Goal: Task Accomplishment & Management: Use online tool/utility

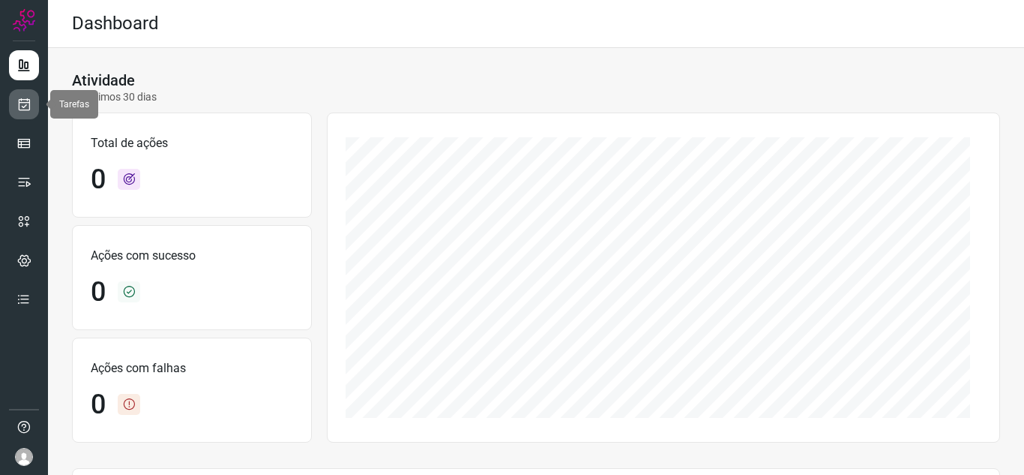
click at [37, 106] on link at bounding box center [24, 104] width 30 height 30
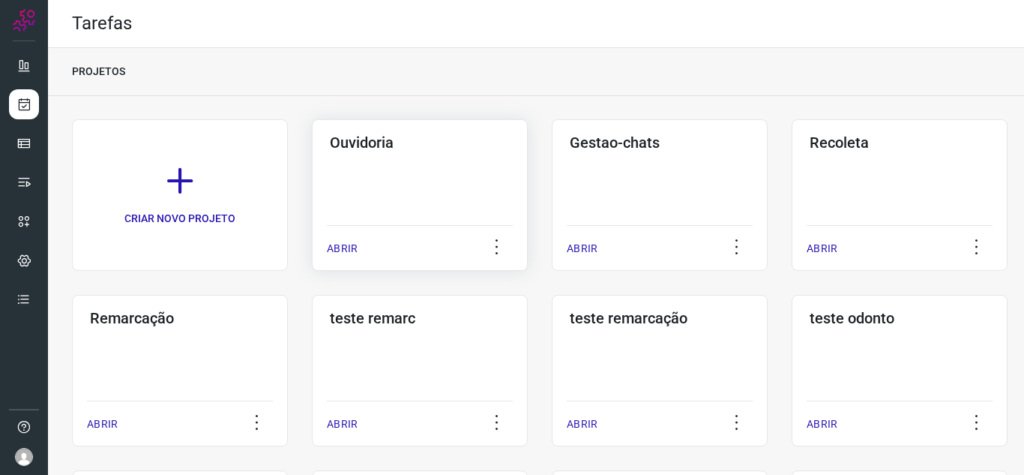
click at [552, 238] on div "Ouvidoria ABRIR" at bounding box center [660, 194] width 216 height 151
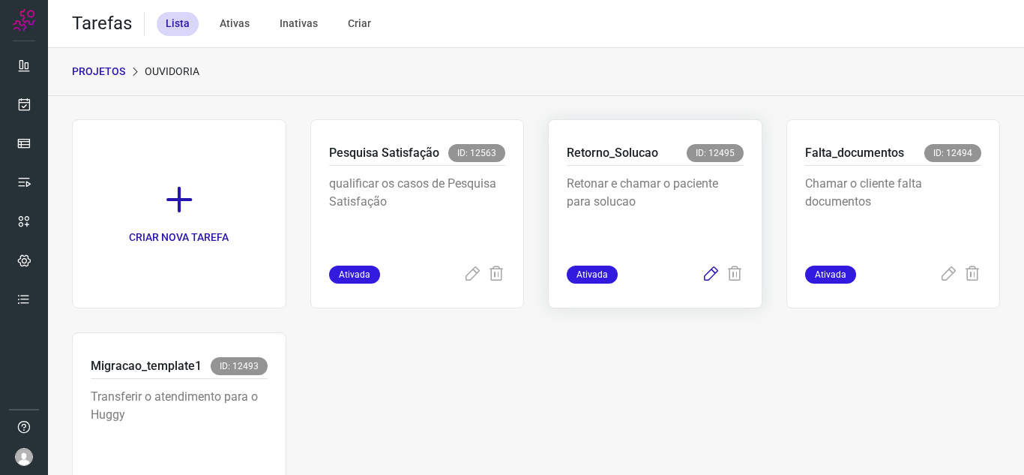
click at [702, 277] on icon at bounding box center [711, 274] width 18 height 18
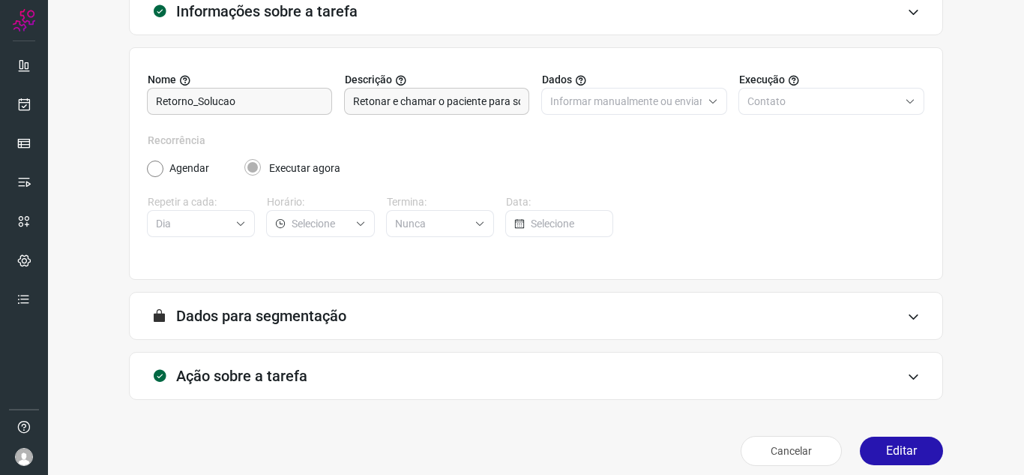
scroll to position [111, 0]
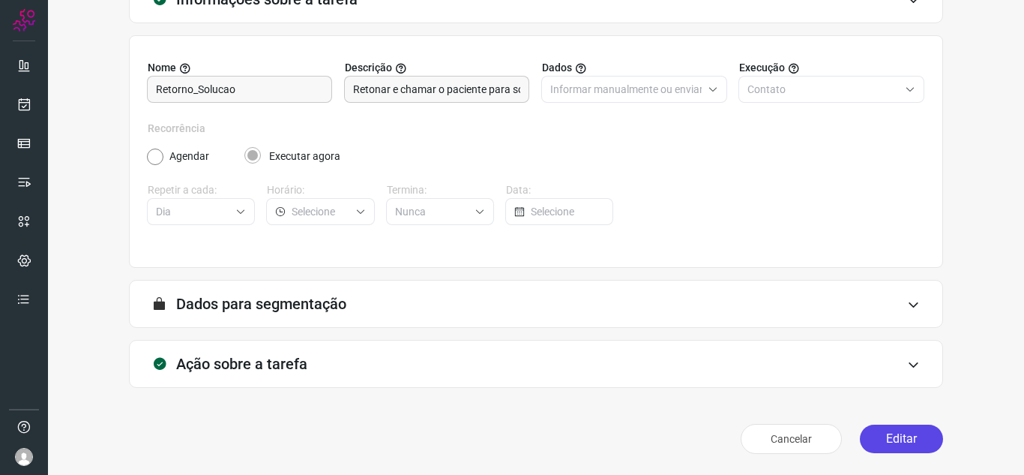
click at [880, 436] on button "Editar" at bounding box center [901, 438] width 83 height 28
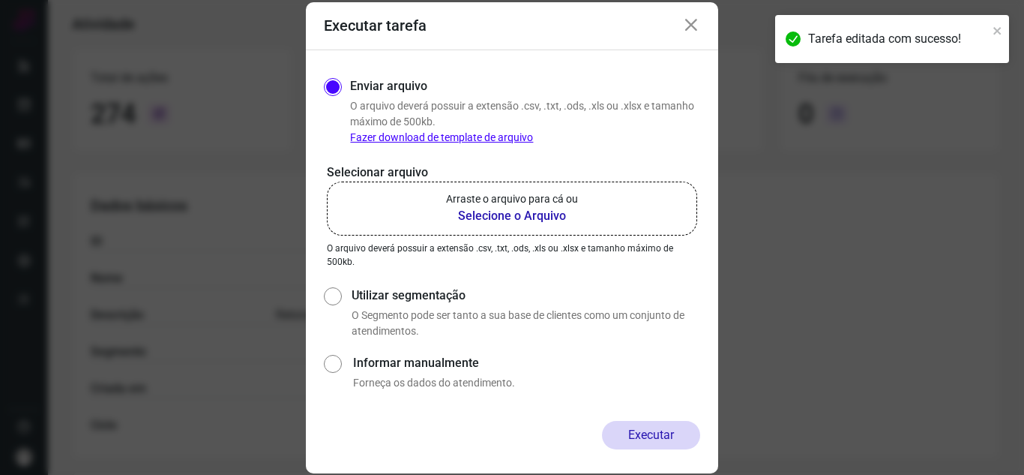
click at [490, 210] on b "Selecione o Arquivo" at bounding box center [512, 216] width 132 height 18
click at [0, 0] on input "Arraste o arquivo para cá ou Selecione o Arquivo" at bounding box center [0, 0] width 0 height 0
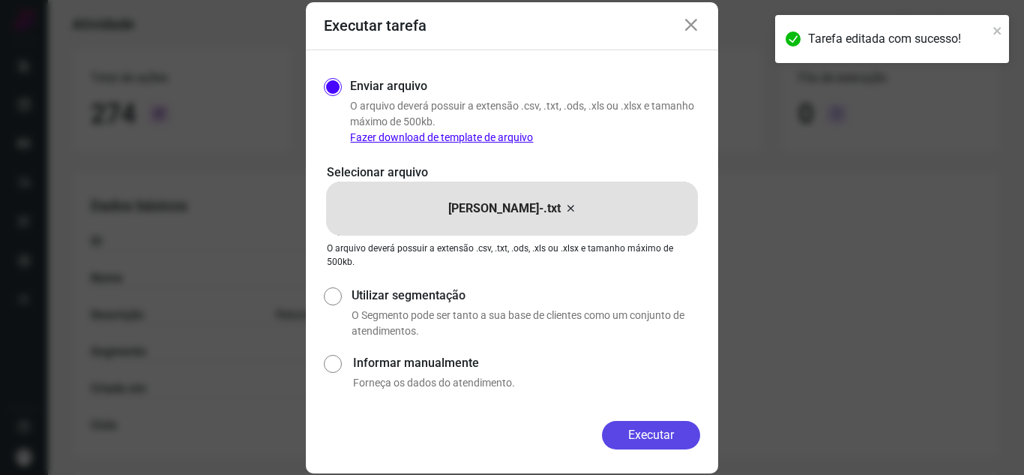
click at [658, 429] on button "Executar" at bounding box center [651, 435] width 98 height 28
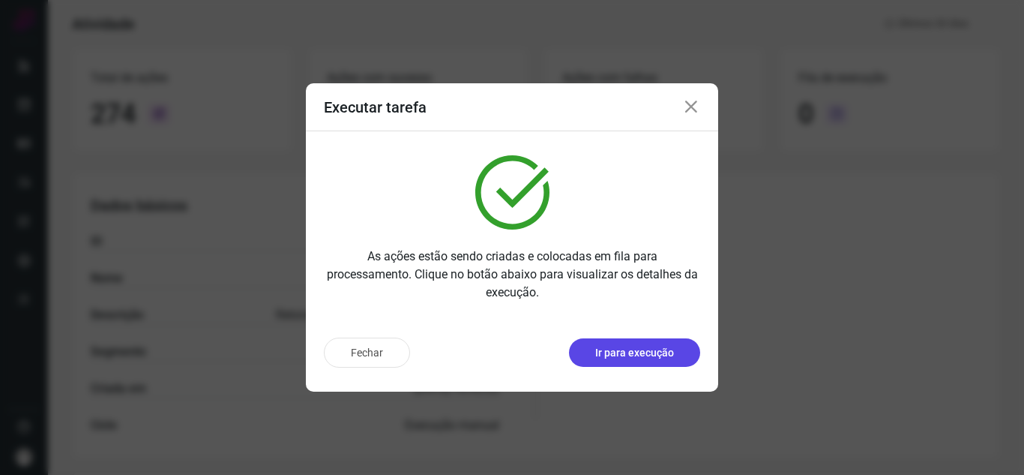
click at [656, 351] on p "Ir para execução" at bounding box center [634, 353] width 79 height 16
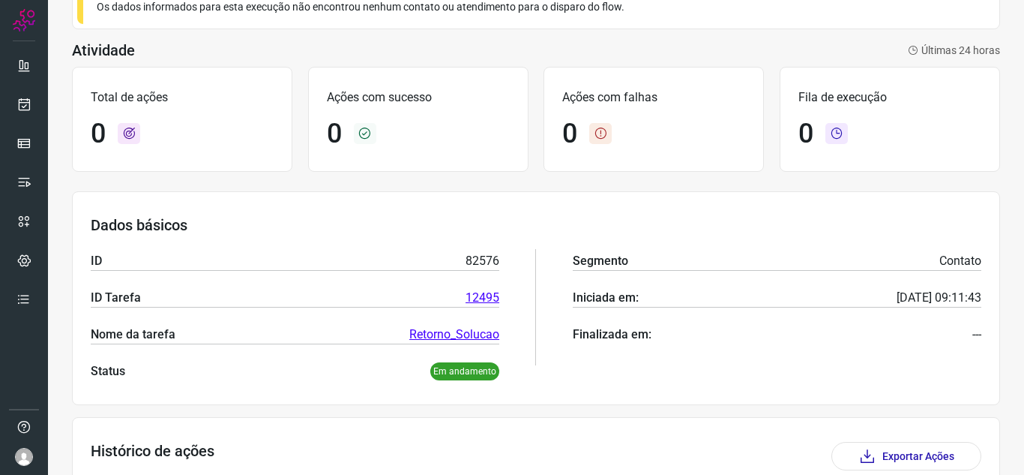
scroll to position [192, 0]
